Goal: Communication & Community: Ask a question

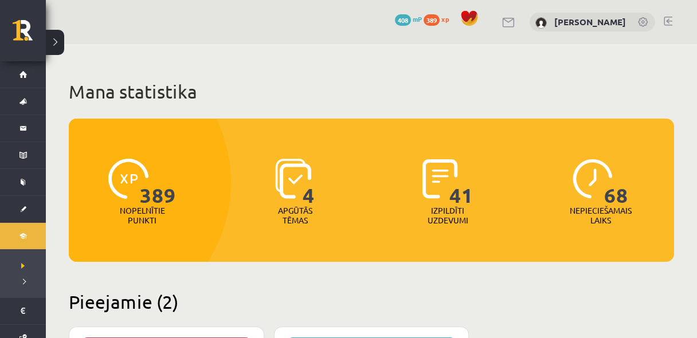
scroll to position [244, 0]
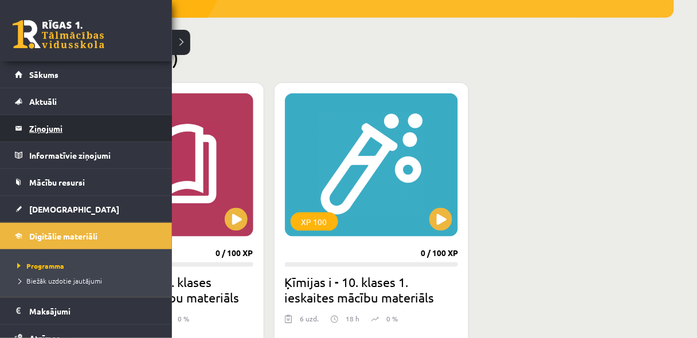
click at [57, 121] on legend "Ziņojumi 0" at bounding box center [93, 128] width 128 height 26
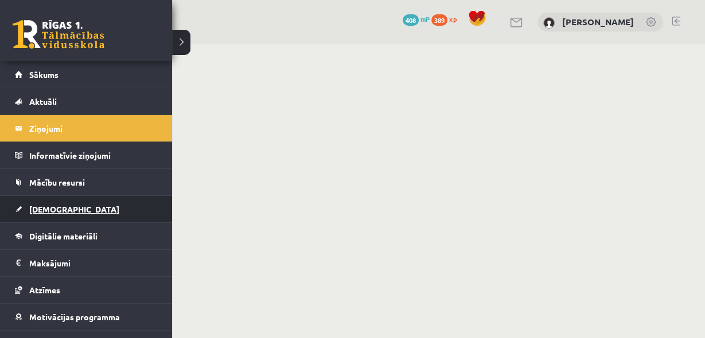
click at [55, 208] on span "[DEMOGRAPHIC_DATA]" at bounding box center [74, 209] width 90 height 10
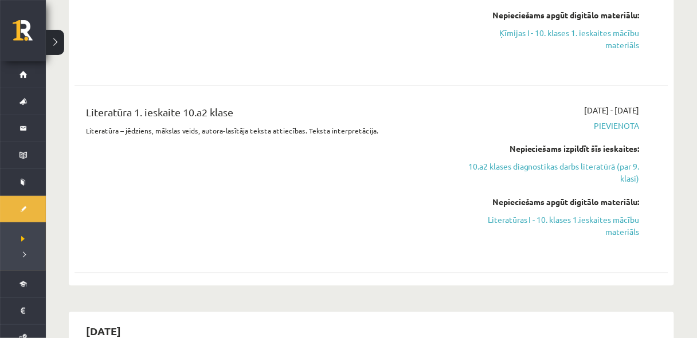
scroll to position [428, 0]
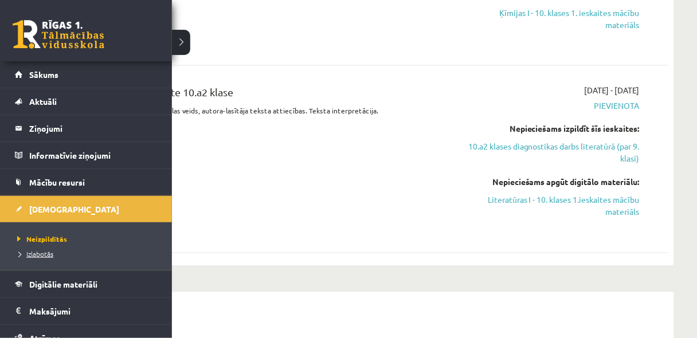
click at [17, 252] on span "Izlabotās" at bounding box center [33, 253] width 39 height 9
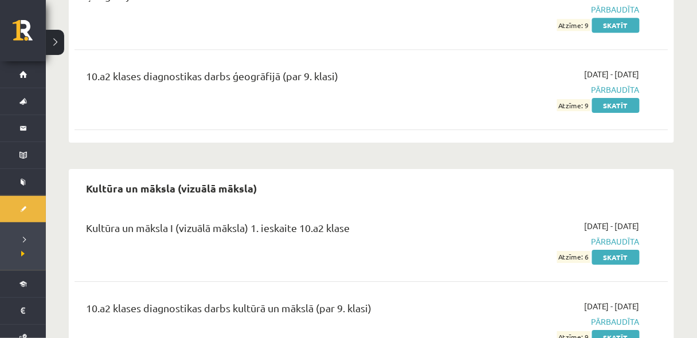
scroll to position [876, 0]
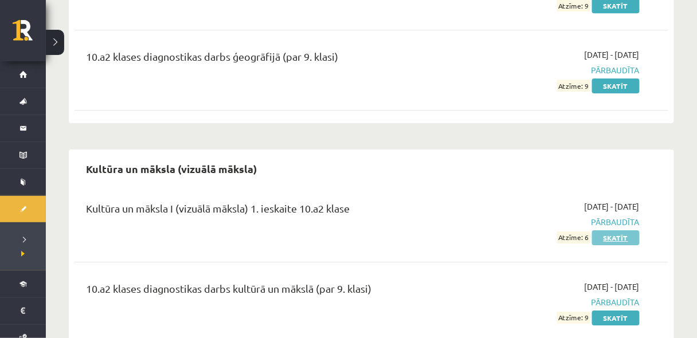
click at [624, 230] on link "Skatīt" at bounding box center [616, 237] width 48 height 15
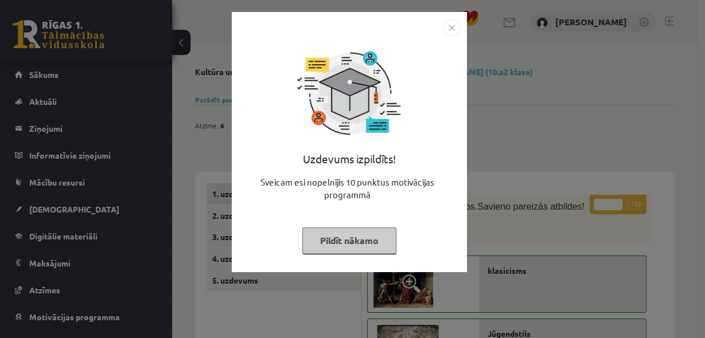
click at [459, 26] on img "Close" at bounding box center [451, 27] width 17 height 17
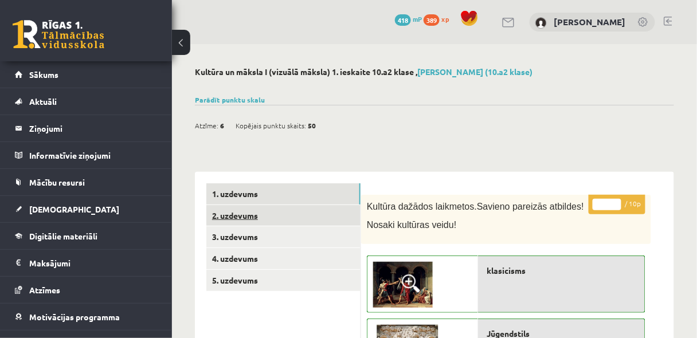
click at [262, 212] on link "2. uzdevums" at bounding box center [283, 215] width 154 height 21
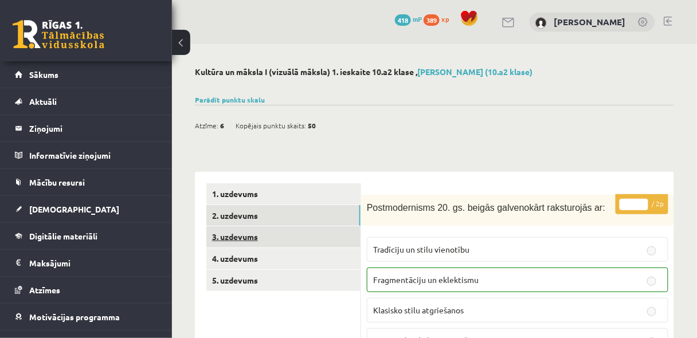
click at [245, 239] on link "3. uzdevums" at bounding box center [283, 236] width 154 height 21
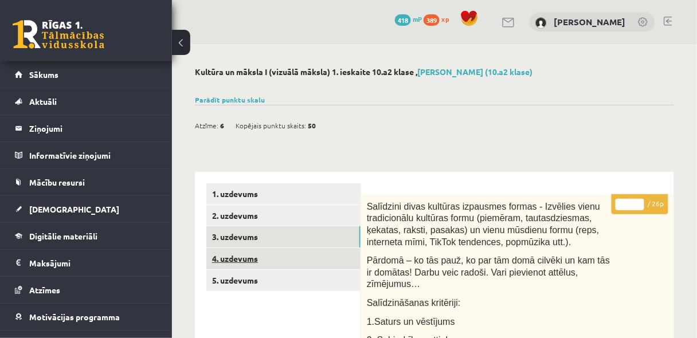
click at [244, 261] on link "4. uzdevums" at bounding box center [283, 258] width 154 height 21
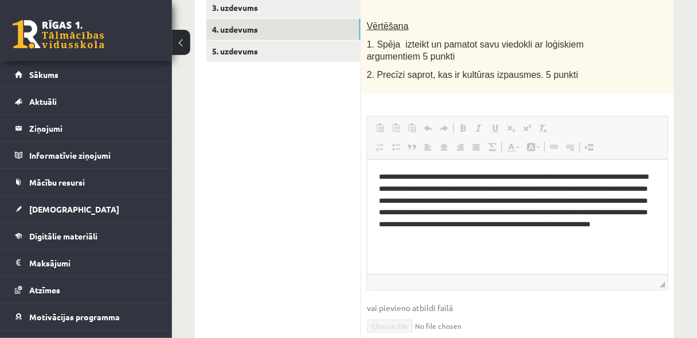
scroll to position [198, 0]
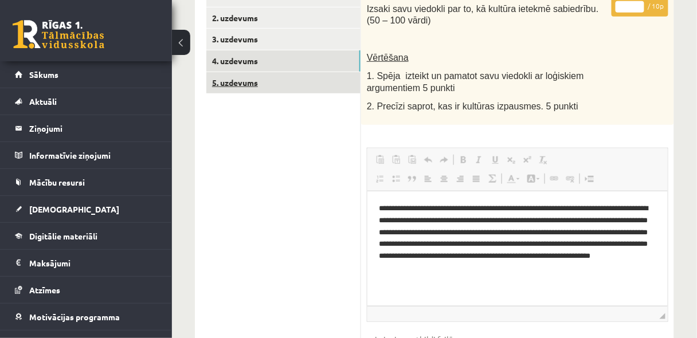
click at [249, 82] on link "5. uzdevums" at bounding box center [283, 82] width 154 height 21
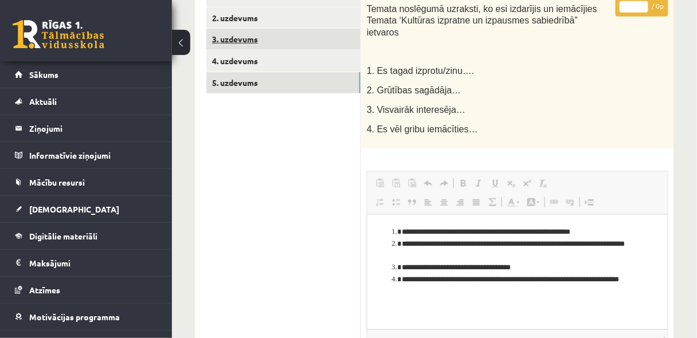
scroll to position [0, 0]
click at [258, 45] on link "3. uzdevums" at bounding box center [283, 39] width 154 height 21
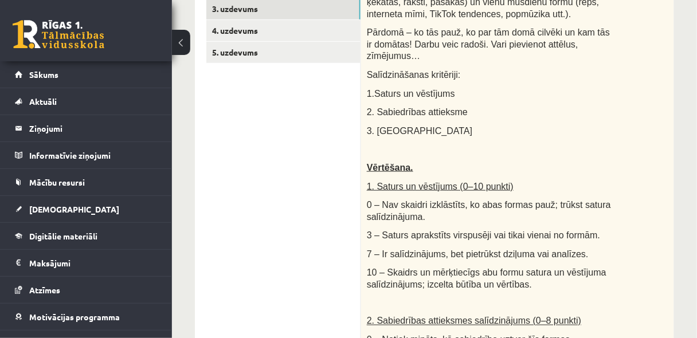
scroll to position [14, 0]
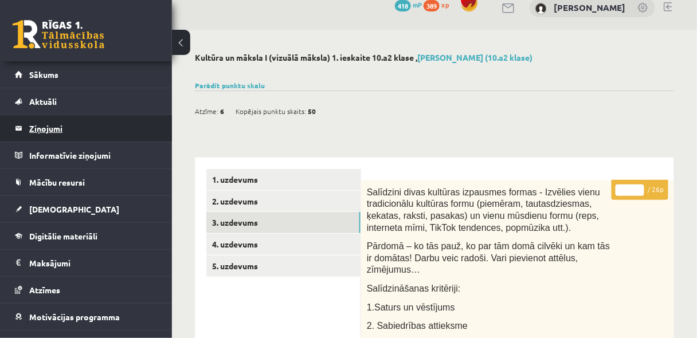
click at [50, 122] on legend "Ziņojumi 0" at bounding box center [93, 128] width 128 height 26
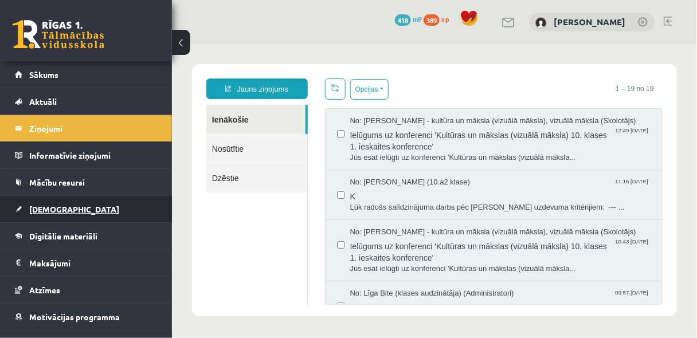
click at [46, 208] on span "[DEMOGRAPHIC_DATA]" at bounding box center [74, 209] width 90 height 10
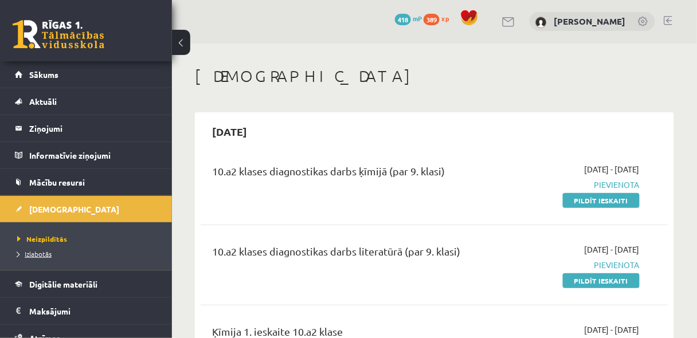
click at [36, 255] on span "Izlabotās" at bounding box center [34, 253] width 34 height 9
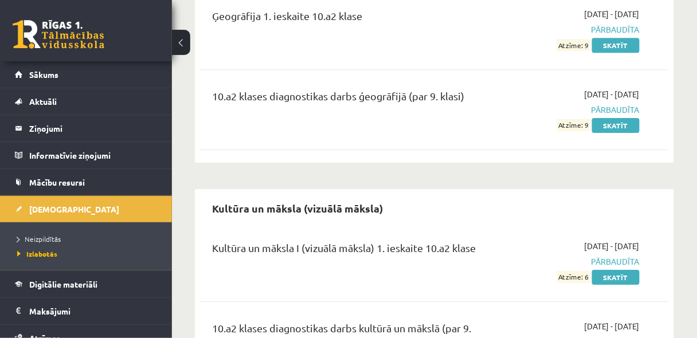
scroll to position [920, 0]
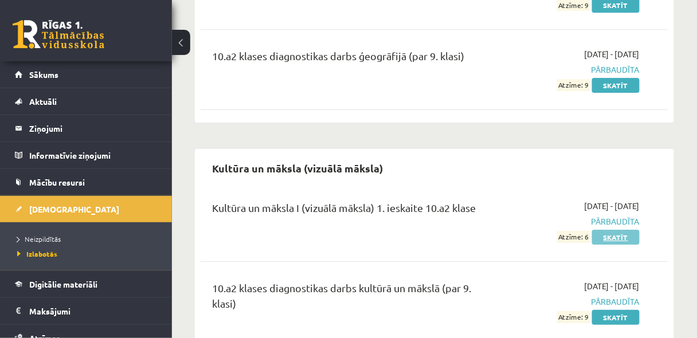
click at [602, 230] on link "Skatīt" at bounding box center [616, 237] width 48 height 15
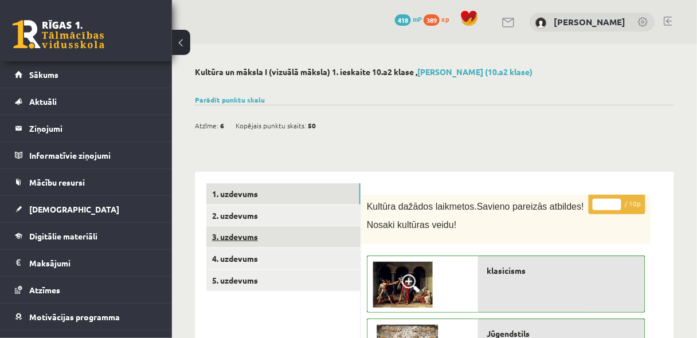
click at [247, 236] on link "3. uzdevums" at bounding box center [283, 236] width 154 height 21
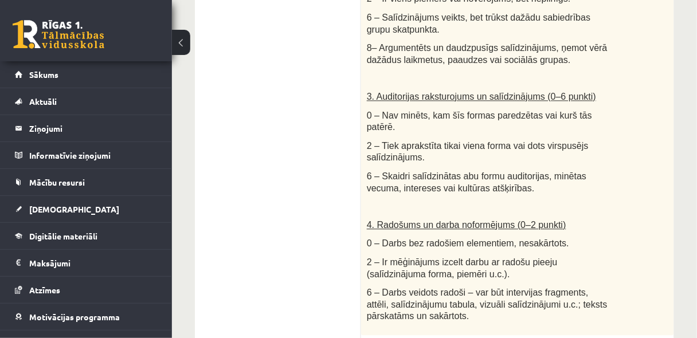
scroll to position [581, 0]
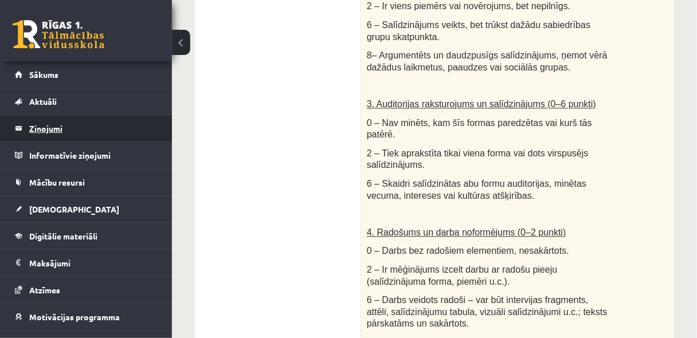
click at [48, 123] on legend "Ziņojumi 0" at bounding box center [93, 128] width 128 height 26
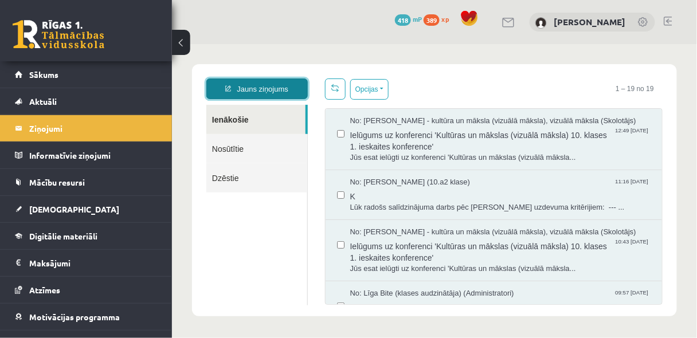
click at [260, 90] on link "Jauns ziņojums" at bounding box center [256, 88] width 101 height 21
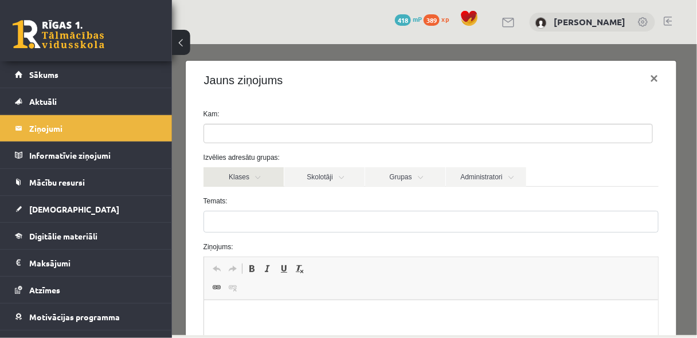
click at [268, 178] on link "Klases" at bounding box center [243, 176] width 80 height 19
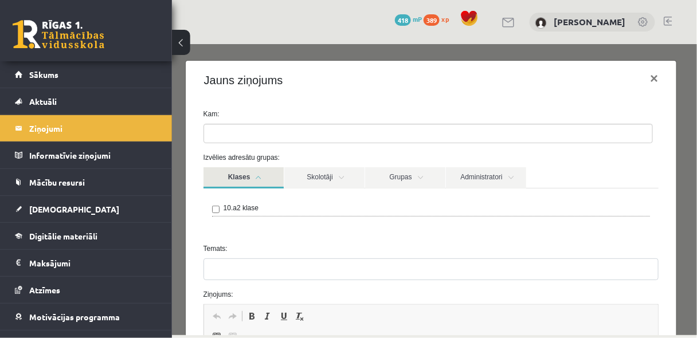
click at [268, 178] on link "Klases" at bounding box center [243, 177] width 80 height 21
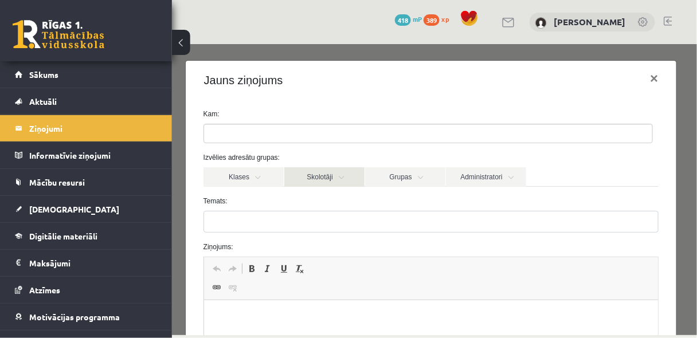
click at [342, 174] on link "Skolotāji" at bounding box center [324, 176] width 80 height 19
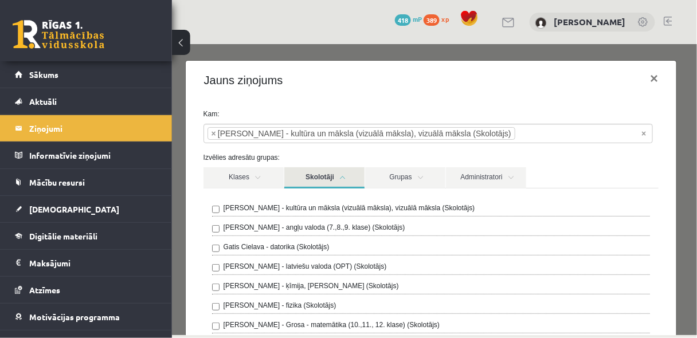
click at [349, 175] on link "Skolotāji" at bounding box center [324, 177] width 80 height 21
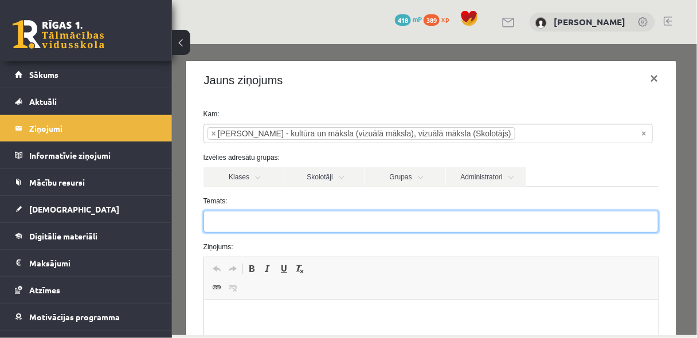
click at [274, 218] on input "Temats:" at bounding box center [431, 221] width 456 height 22
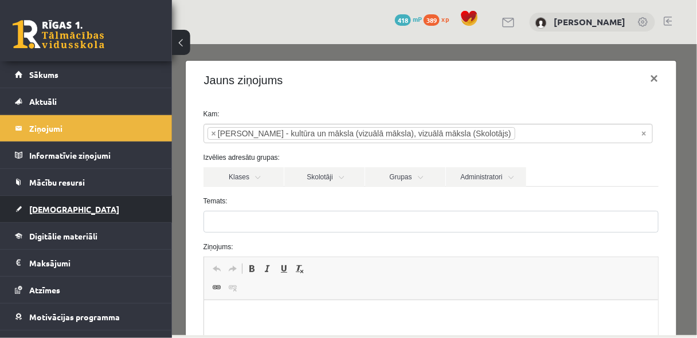
click at [48, 210] on span "[DEMOGRAPHIC_DATA]" at bounding box center [74, 209] width 90 height 10
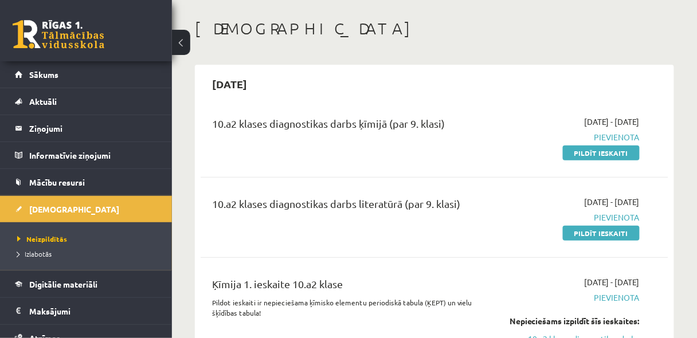
scroll to position [123, 0]
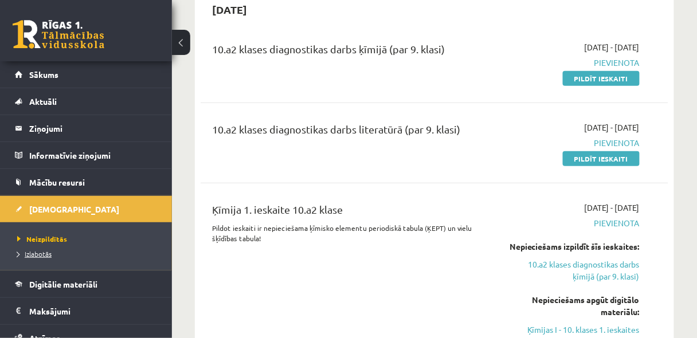
click at [58, 253] on link "Izlabotās" at bounding box center [88, 254] width 143 height 10
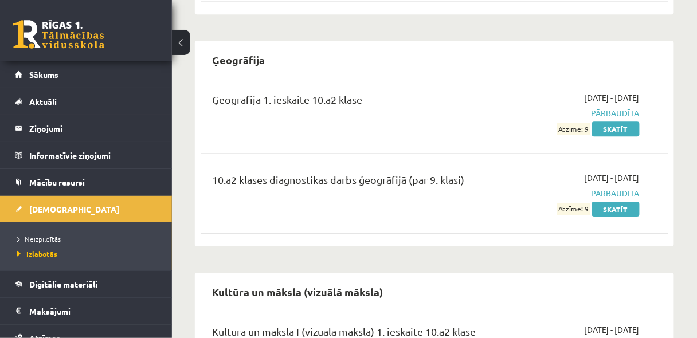
scroll to position [920, 0]
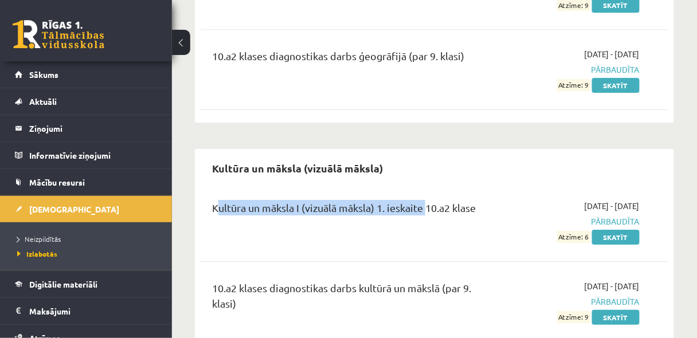
drag, startPoint x: 207, startPoint y: 168, endPoint x: 426, endPoint y: 164, distance: 219.1
click at [426, 200] on div "Kultūra un māksla I (vizuālā māksla) 1. ieskaite 10.a2 klase" at bounding box center [352, 221] width 296 height 43
copy div "Kultūra un māksla I (vizuālā māksla) 1. ieskaite"
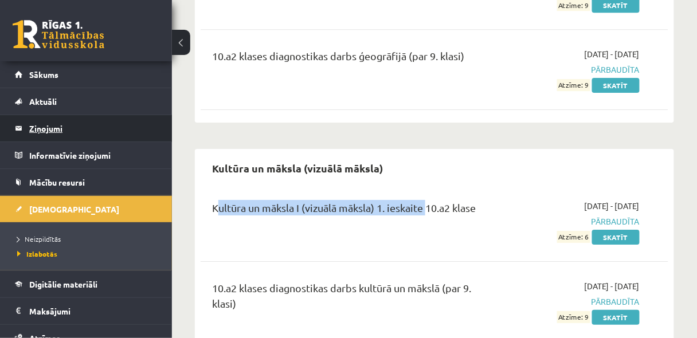
click at [49, 128] on legend "Ziņojumi 0" at bounding box center [93, 128] width 128 height 26
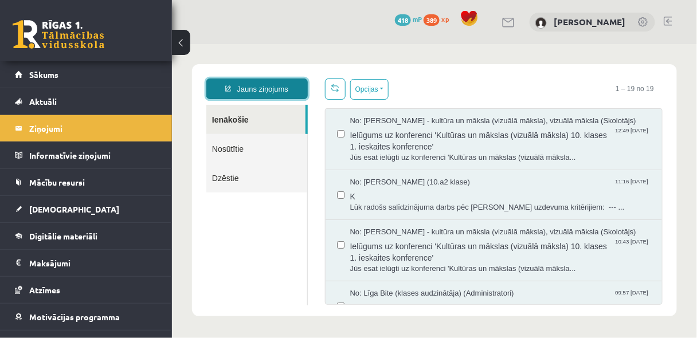
click at [279, 92] on link "Jauns ziņojums" at bounding box center [256, 88] width 101 height 21
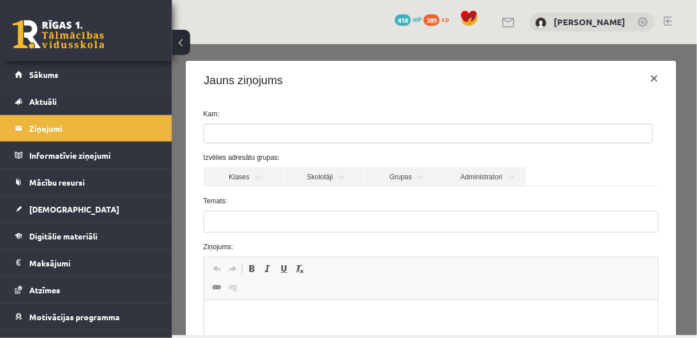
click at [292, 135] on ul at bounding box center [428, 133] width 448 height 18
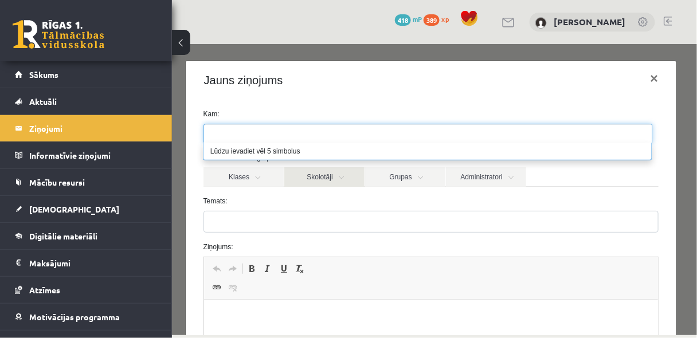
click at [330, 173] on link "Skolotāji" at bounding box center [324, 176] width 80 height 19
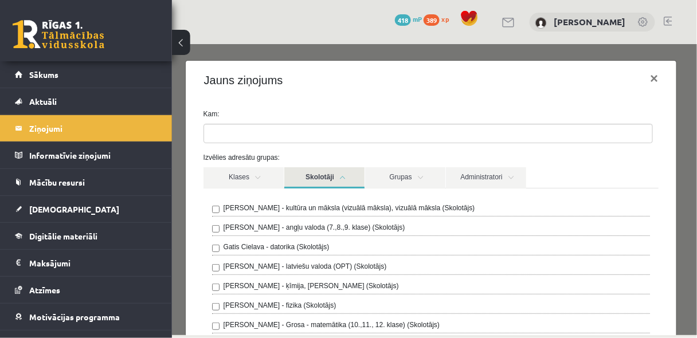
click at [280, 208] on label "Ilze Kolka - kultūra un māksla (vizuālā māksla), vizuālā māksla (Skolotājs)" at bounding box center [349, 207] width 252 height 10
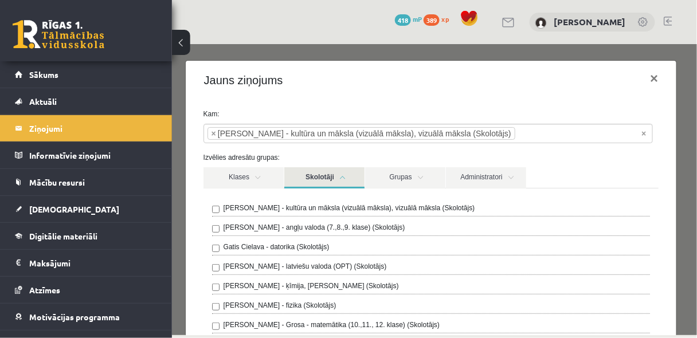
click at [618, 171] on div "Klases Skolotāji Grupas Administratori" at bounding box center [431, 177] width 456 height 21
click at [317, 186] on link "Skolotāji" at bounding box center [324, 177] width 80 height 21
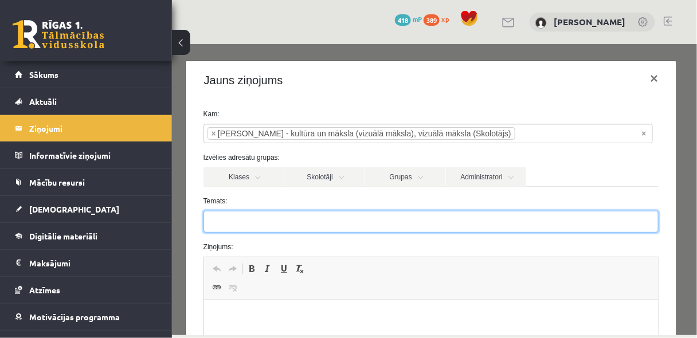
click at [280, 220] on input "Temats:" at bounding box center [431, 221] width 456 height 22
paste input "**********"
drag, startPoint x: 354, startPoint y: 222, endPoint x: 290, endPoint y: 224, distance: 64.8
click at [290, 224] on input "**********" at bounding box center [431, 221] width 456 height 22
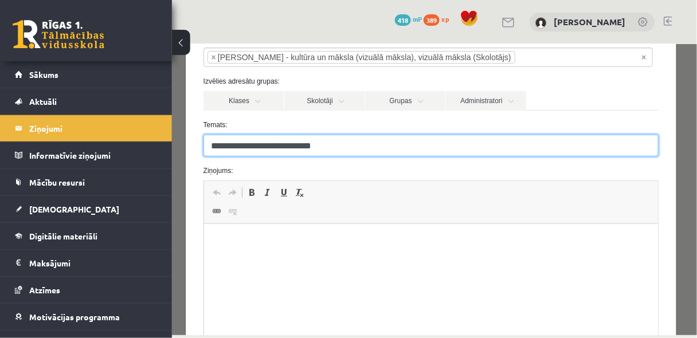
scroll to position [92, 0]
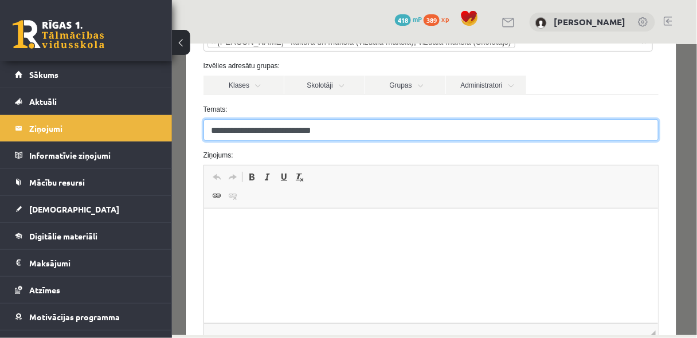
type input "**********"
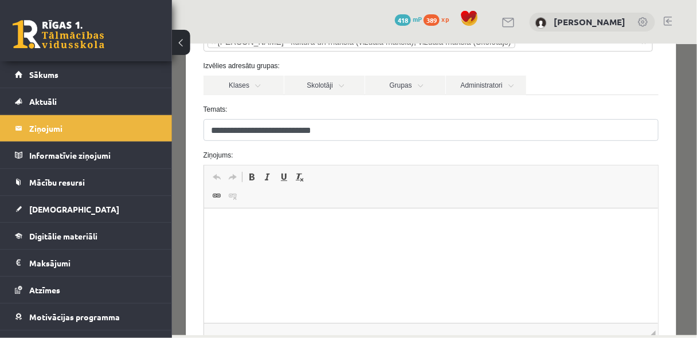
click at [292, 228] on p "Editor, wiswyg-editor-47024775743580-1758261251-42" at bounding box center [431, 226] width 432 height 12
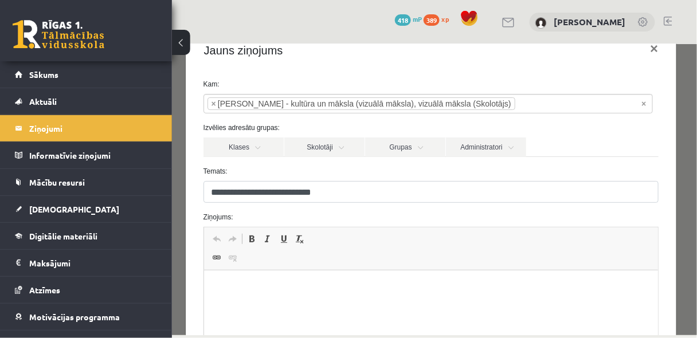
scroll to position [0, 0]
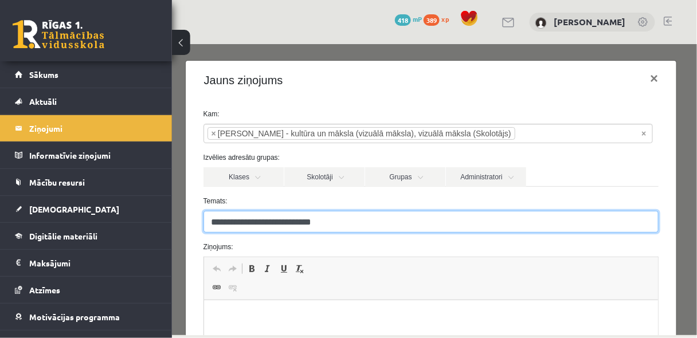
click at [374, 224] on input "**********" at bounding box center [431, 221] width 456 height 22
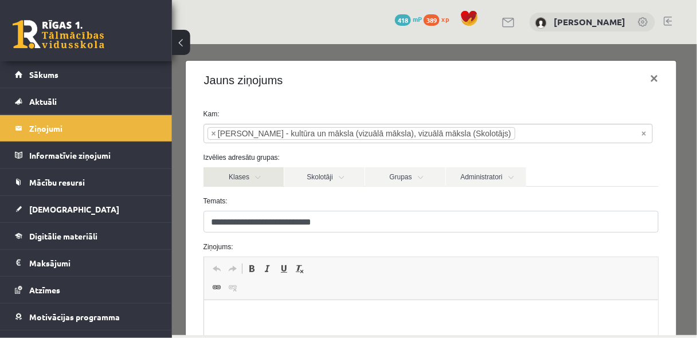
click at [272, 179] on link "Klases" at bounding box center [243, 176] width 80 height 19
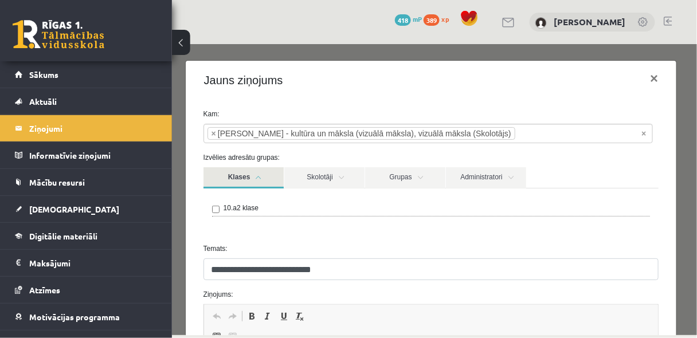
click at [268, 177] on link "Klases" at bounding box center [243, 177] width 80 height 21
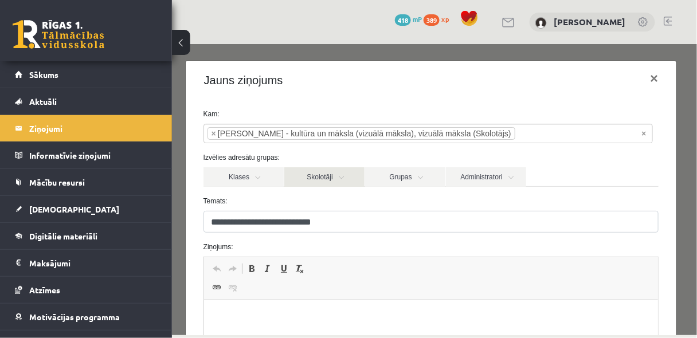
click at [350, 176] on link "Skolotāji" at bounding box center [324, 176] width 80 height 19
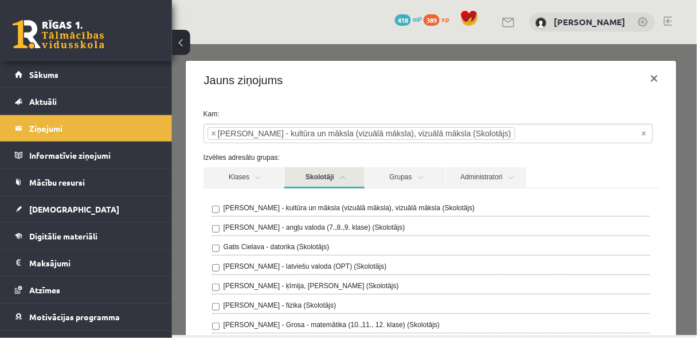
click at [350, 176] on link "Skolotāji" at bounding box center [324, 177] width 80 height 21
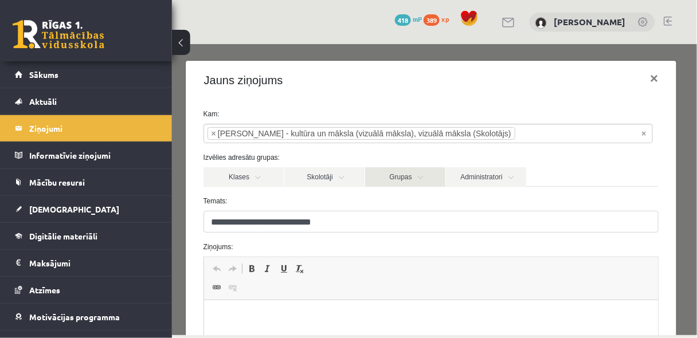
click at [410, 170] on link "Grupas" at bounding box center [405, 176] width 80 height 19
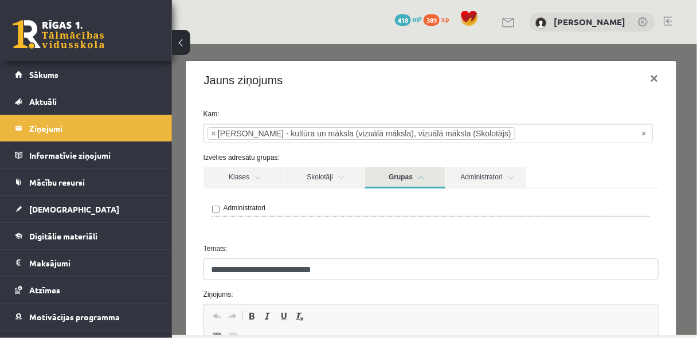
click at [429, 178] on link "Grupas" at bounding box center [405, 177] width 80 height 21
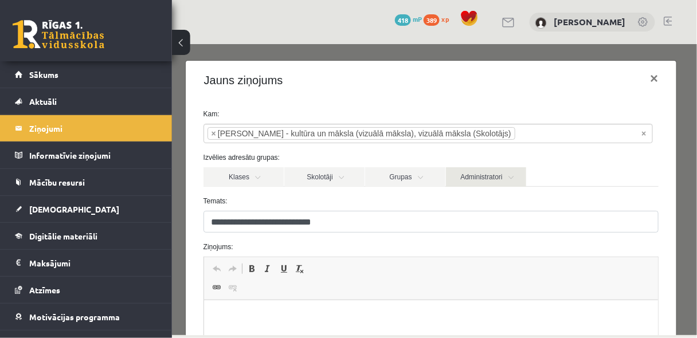
click at [518, 176] on link "Administratori" at bounding box center [486, 176] width 80 height 19
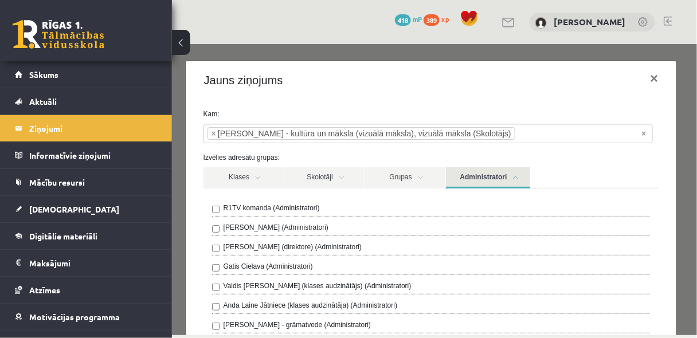
click at [517, 176] on link "Administratori" at bounding box center [488, 177] width 84 height 21
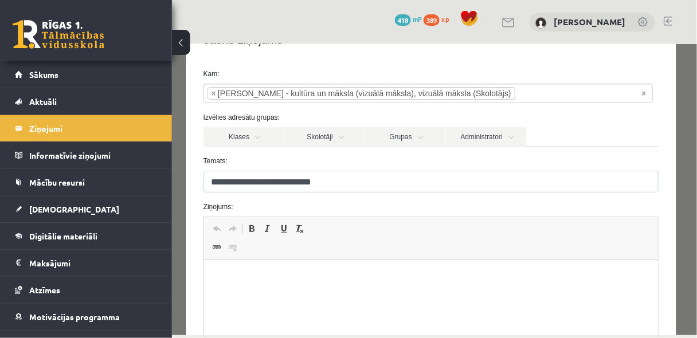
scroll to position [92, 0]
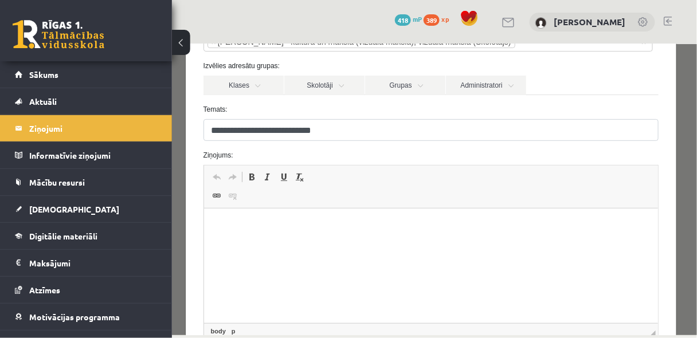
click at [324, 226] on p "Editor, wiswyg-editor-47024775743580-1758261251-42" at bounding box center [431, 226] width 432 height 12
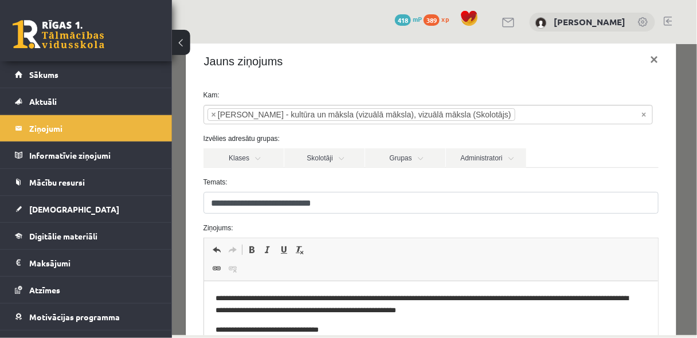
scroll to position [1, 0]
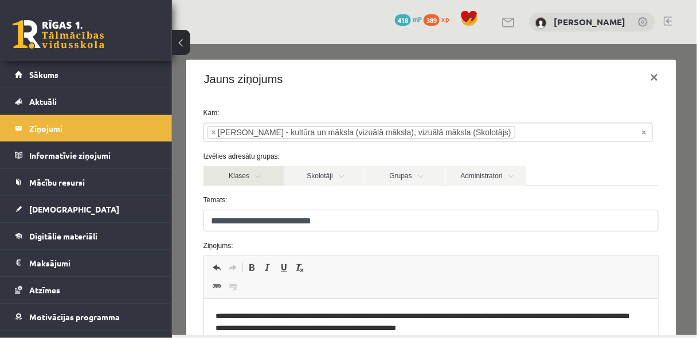
click at [264, 174] on link "Klases" at bounding box center [243, 175] width 80 height 19
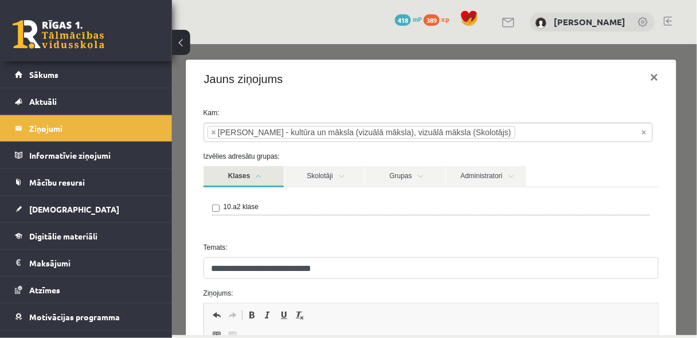
click at [264, 174] on link "Klases" at bounding box center [243, 176] width 80 height 21
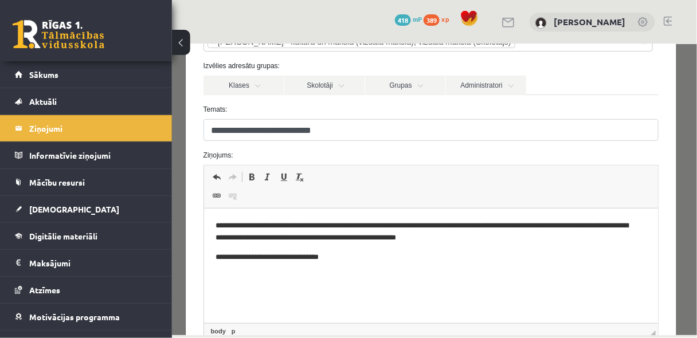
scroll to position [123, 0]
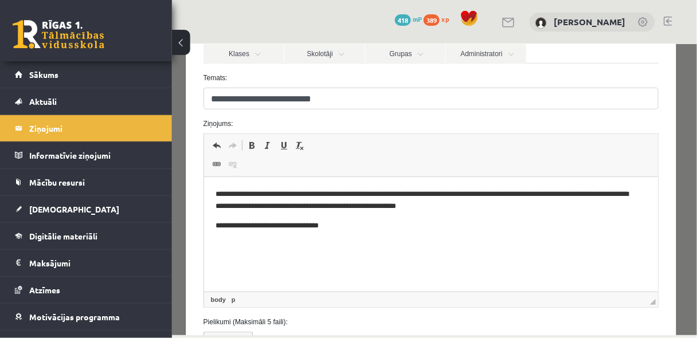
click at [330, 226] on p "**********" at bounding box center [428, 226] width 426 height 12
click at [366, 243] on html "**********" at bounding box center [431, 210] width 455 height 66
click at [316, 228] on p "**********" at bounding box center [428, 226] width 426 height 12
click at [327, 243] on html "**********" at bounding box center [431, 210] width 455 height 66
click at [353, 243] on html "**********" at bounding box center [431, 210] width 455 height 66
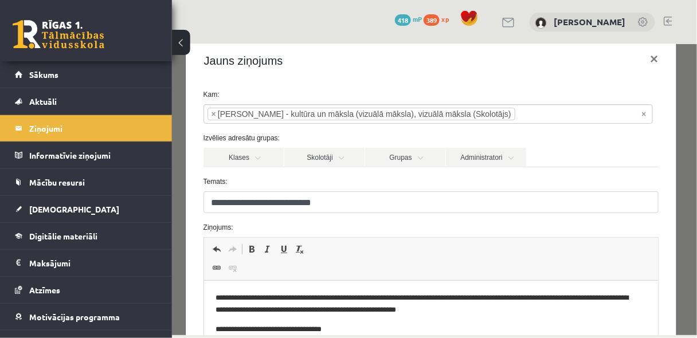
scroll to position [30, 0]
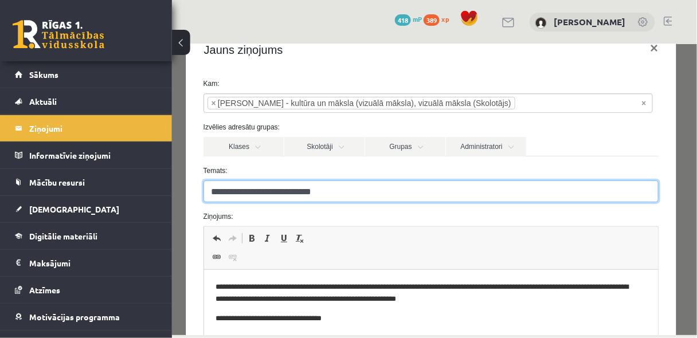
click at [331, 193] on input "**********" at bounding box center [431, 191] width 456 height 22
paste input "**********"
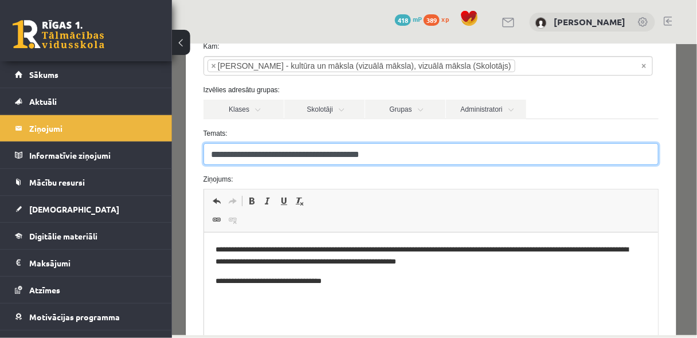
scroll to position [61, 0]
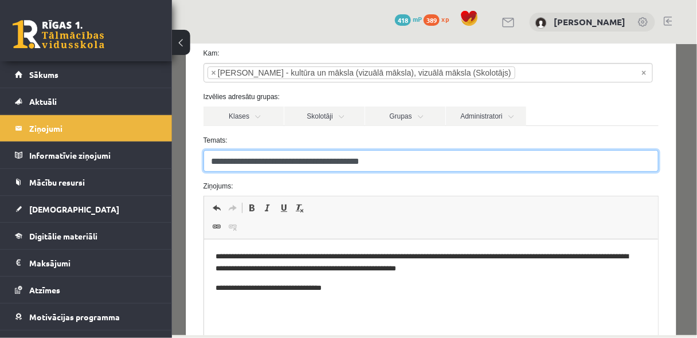
drag, startPoint x: 409, startPoint y: 163, endPoint x: 330, endPoint y: 167, distance: 79.8
click at [330, 167] on input "**********" at bounding box center [431, 161] width 456 height 22
paste input "**********"
click at [334, 158] on input "**********" at bounding box center [431, 161] width 456 height 22
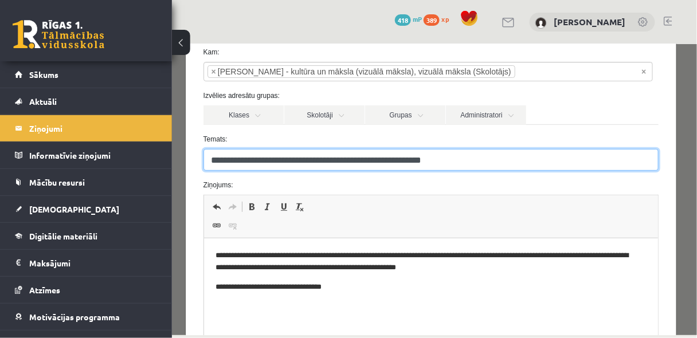
scroll to position [30, 0]
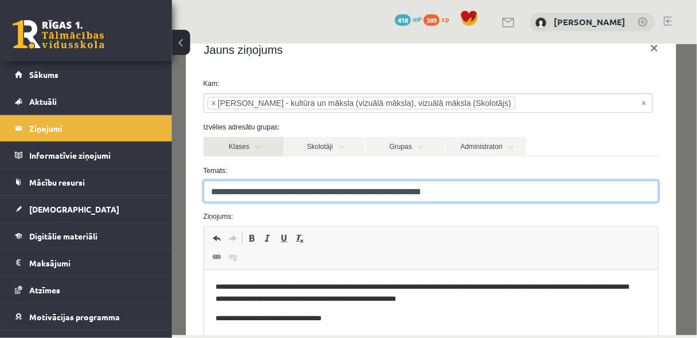
type input "**********"
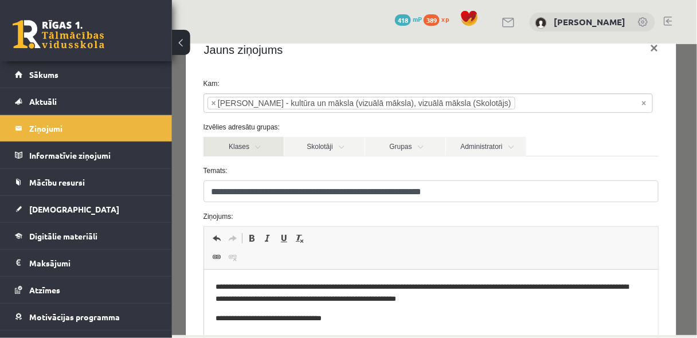
click at [267, 148] on link "Klases" at bounding box center [243, 145] width 80 height 19
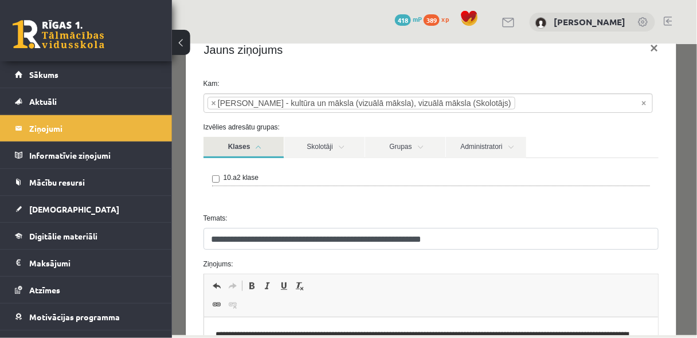
click at [262, 145] on link "Klases" at bounding box center [243, 146] width 80 height 21
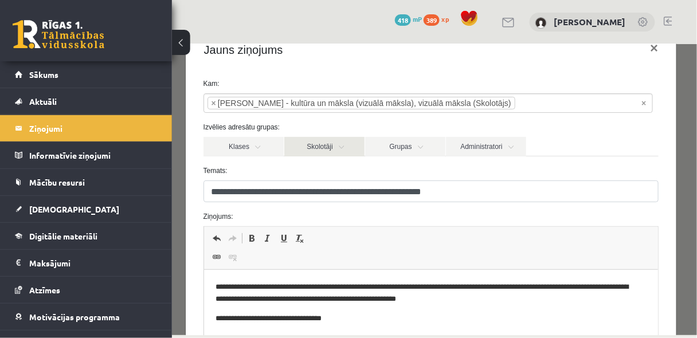
click at [342, 146] on link "Skolotāji" at bounding box center [324, 145] width 80 height 19
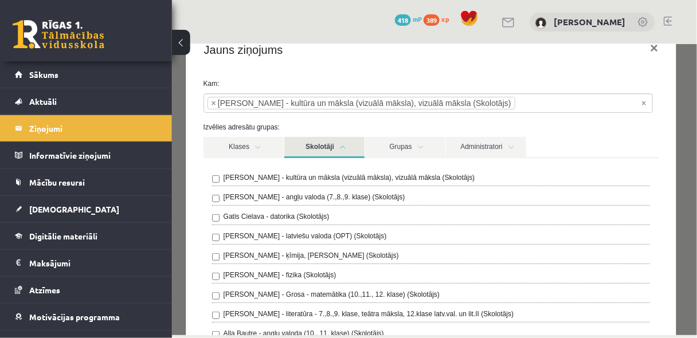
click at [342, 146] on link "Skolotāji" at bounding box center [324, 146] width 80 height 21
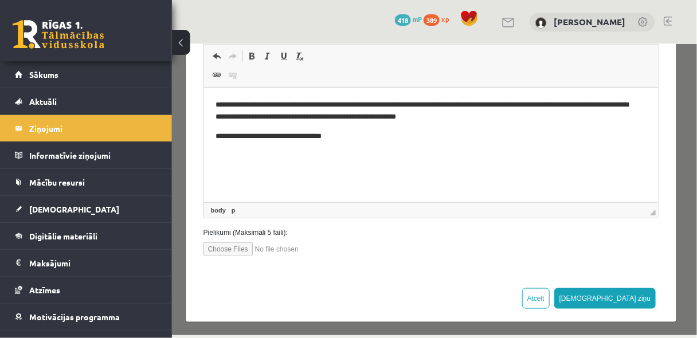
scroll to position [214, 0]
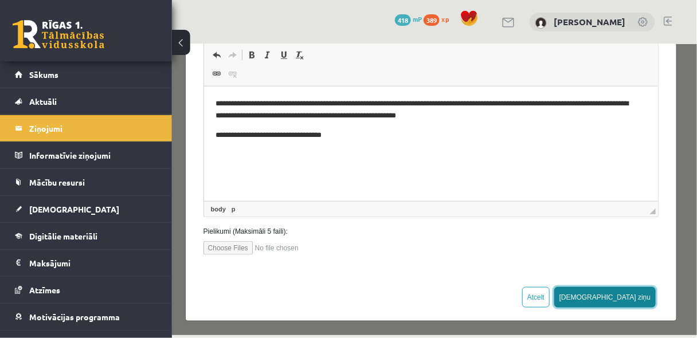
click at [627, 293] on button "Sūtīt ziņu" at bounding box center [605, 297] width 102 height 21
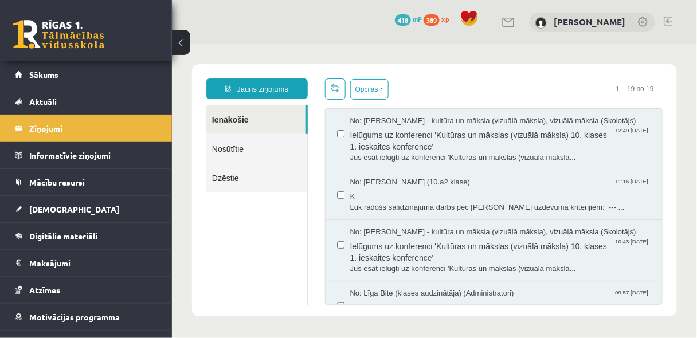
scroll to position [0, 0]
click at [241, 149] on link "Nosūtītie" at bounding box center [256, 148] width 101 height 29
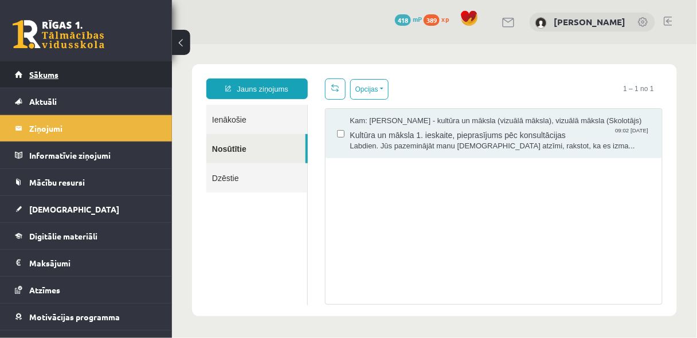
click at [64, 71] on link "Sākums" at bounding box center [86, 74] width 143 height 26
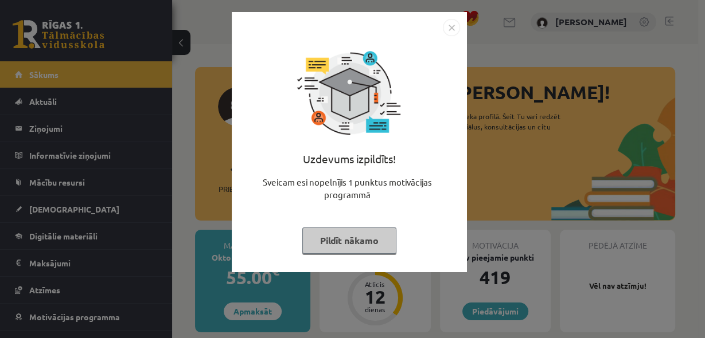
click at [339, 242] on button "Pildīt nākamo" at bounding box center [349, 241] width 94 height 26
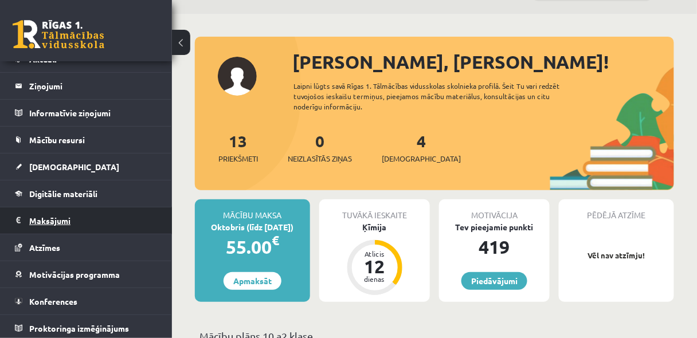
scroll to position [44, 0]
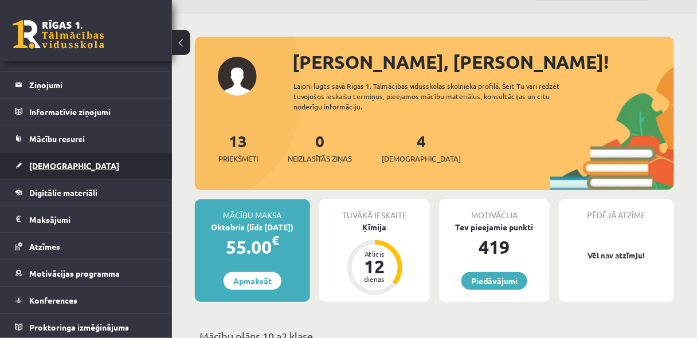
click at [58, 164] on span "[DEMOGRAPHIC_DATA]" at bounding box center [74, 166] width 90 height 10
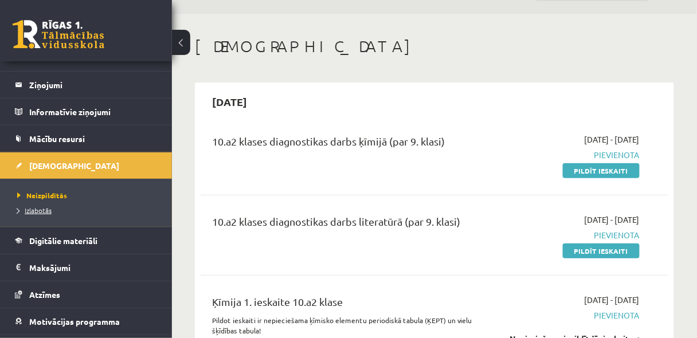
click at [36, 211] on span "Izlabotās" at bounding box center [34, 210] width 34 height 9
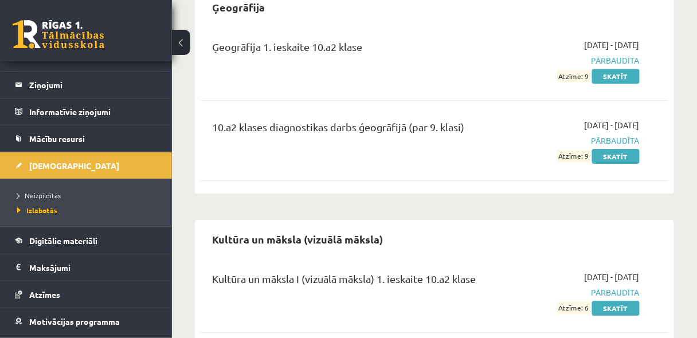
scroll to position [919, 0]
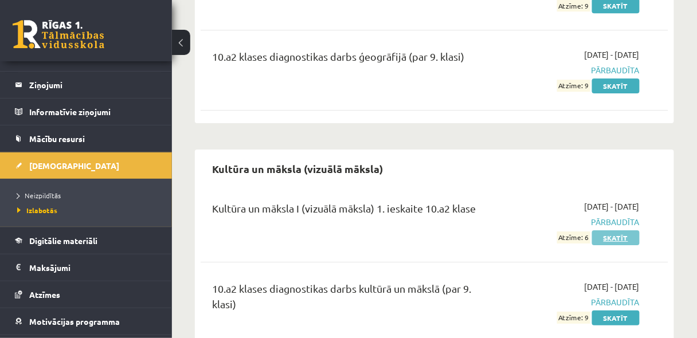
click at [607, 230] on link "Skatīt" at bounding box center [616, 237] width 48 height 15
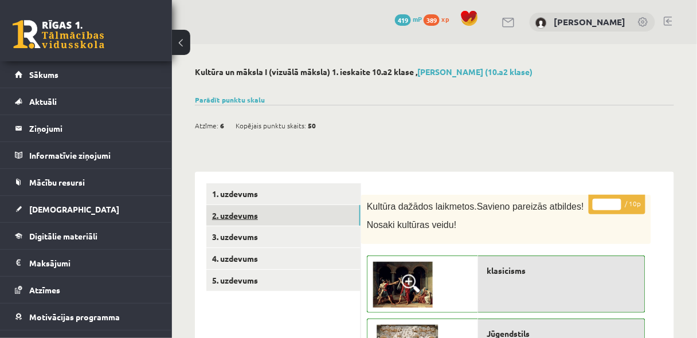
click at [251, 217] on link "2. uzdevums" at bounding box center [283, 215] width 154 height 21
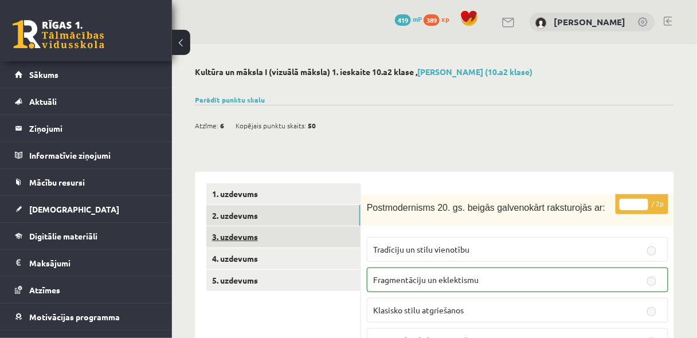
click at [248, 239] on link "3. uzdevums" at bounding box center [283, 236] width 154 height 21
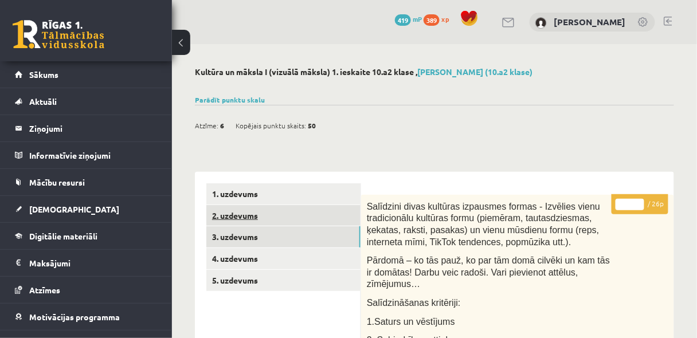
click at [248, 221] on link "2. uzdevums" at bounding box center [283, 215] width 154 height 21
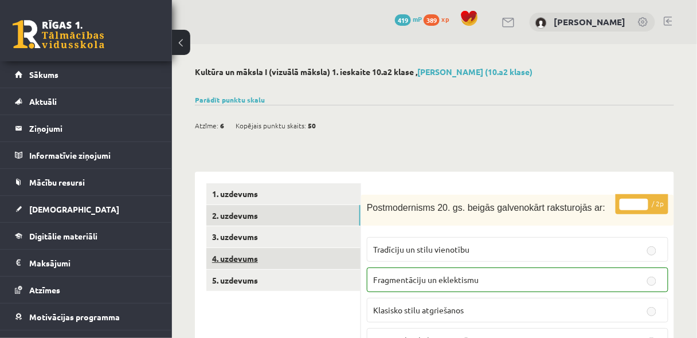
click at [241, 259] on link "4. uzdevums" at bounding box center [283, 258] width 154 height 21
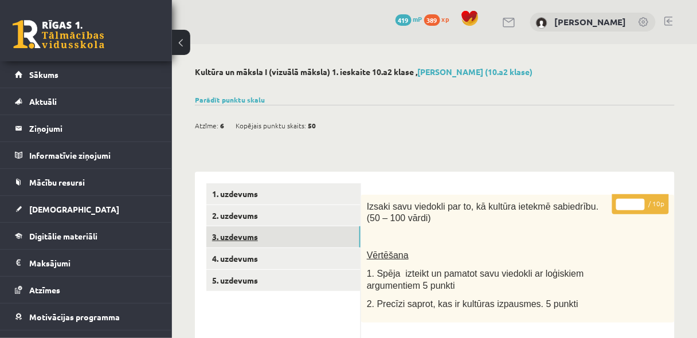
click at [239, 245] on link "3. uzdevums" at bounding box center [283, 236] width 154 height 21
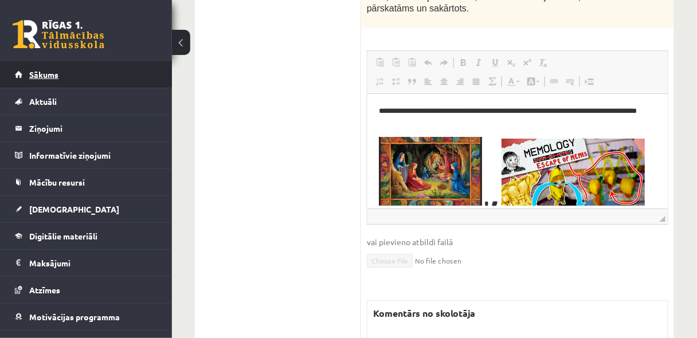
click at [49, 70] on span "Sākums" at bounding box center [43, 74] width 29 height 10
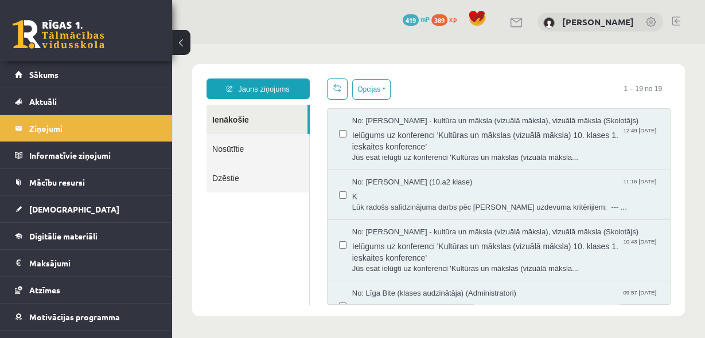
click at [229, 153] on link "Nosūtītie" at bounding box center [257, 148] width 103 height 29
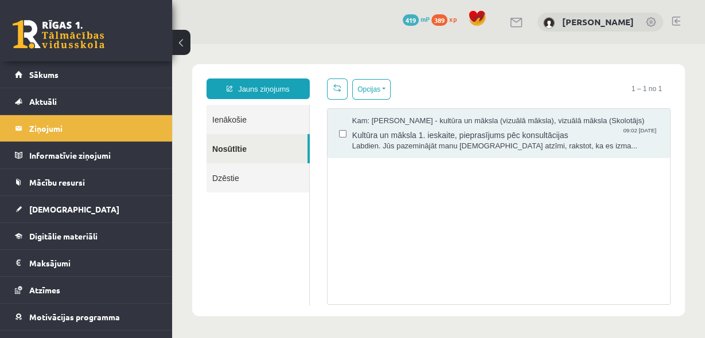
click at [230, 124] on link "Ienākošie" at bounding box center [257, 119] width 103 height 29
click at [237, 118] on link "Ienākošie" at bounding box center [257, 119] width 103 height 29
click at [248, 145] on link "Nosūtītie" at bounding box center [256, 148] width 101 height 29
click at [249, 115] on link "Ienākošie" at bounding box center [257, 119] width 103 height 29
click at [243, 116] on link "Ienākošie" at bounding box center [257, 119] width 103 height 29
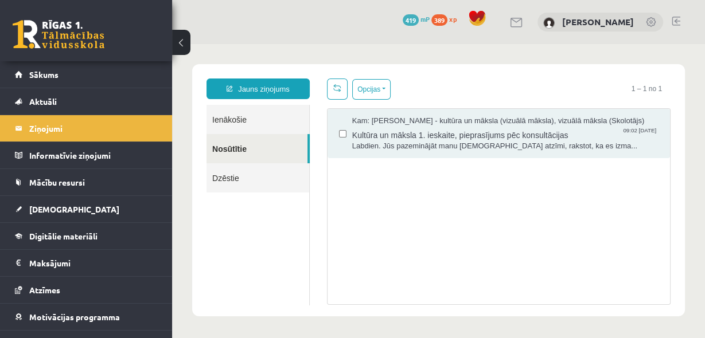
click at [232, 118] on link "Ienākošie" at bounding box center [257, 119] width 103 height 29
click at [226, 121] on link "Ienākošie" at bounding box center [257, 119] width 103 height 29
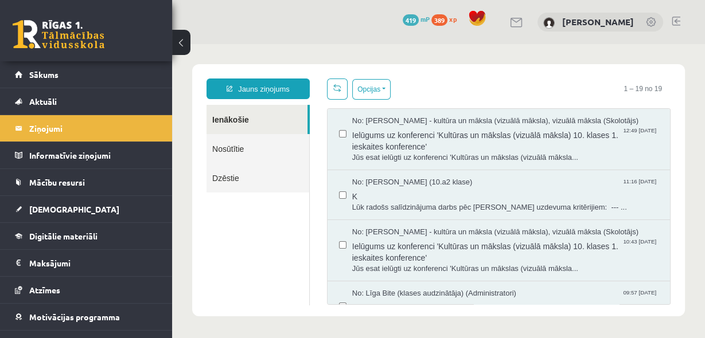
click at [236, 154] on link "Nosūtītie" at bounding box center [257, 148] width 103 height 29
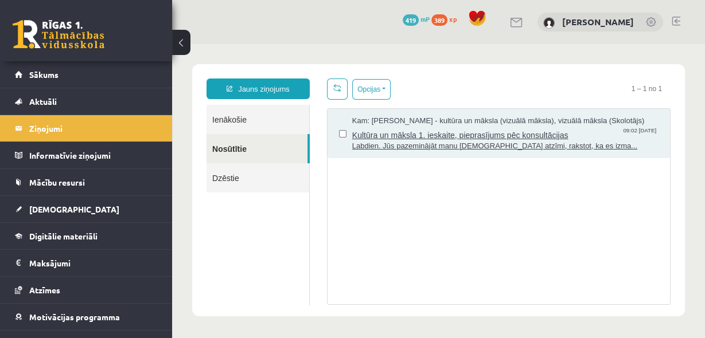
click at [430, 138] on span "Kultūra un māksla 1. ieskaite, pieprasījums pēc konsultācijas" at bounding box center [505, 134] width 306 height 14
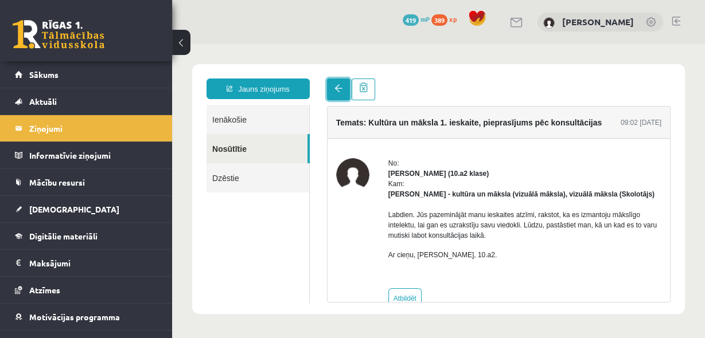
click at [341, 94] on link at bounding box center [338, 90] width 23 height 22
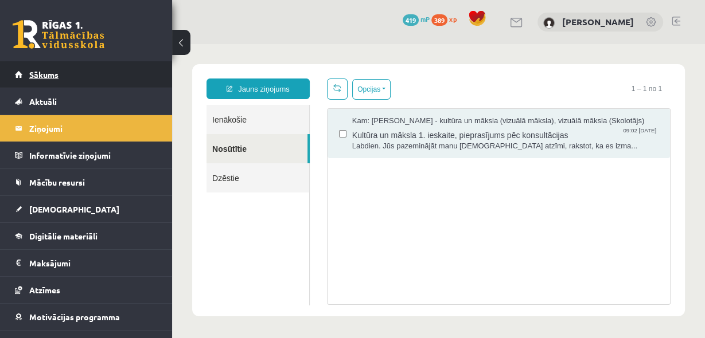
click at [49, 77] on span "Sākums" at bounding box center [43, 74] width 29 height 10
